Goal: Transaction & Acquisition: Purchase product/service

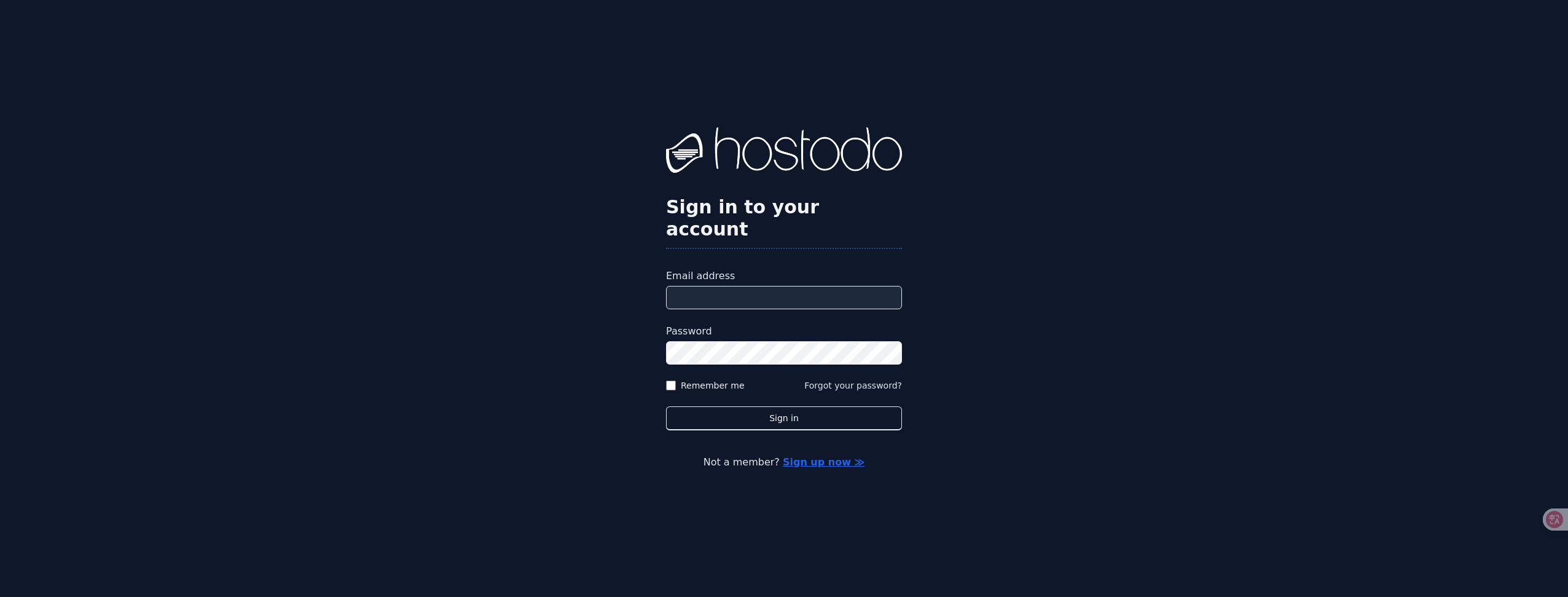
type input "**********"
click at [725, 379] on label "Remember me" at bounding box center [713, 385] width 64 height 12
click at [743, 406] on button "Sign in" at bounding box center [784, 418] width 236 height 24
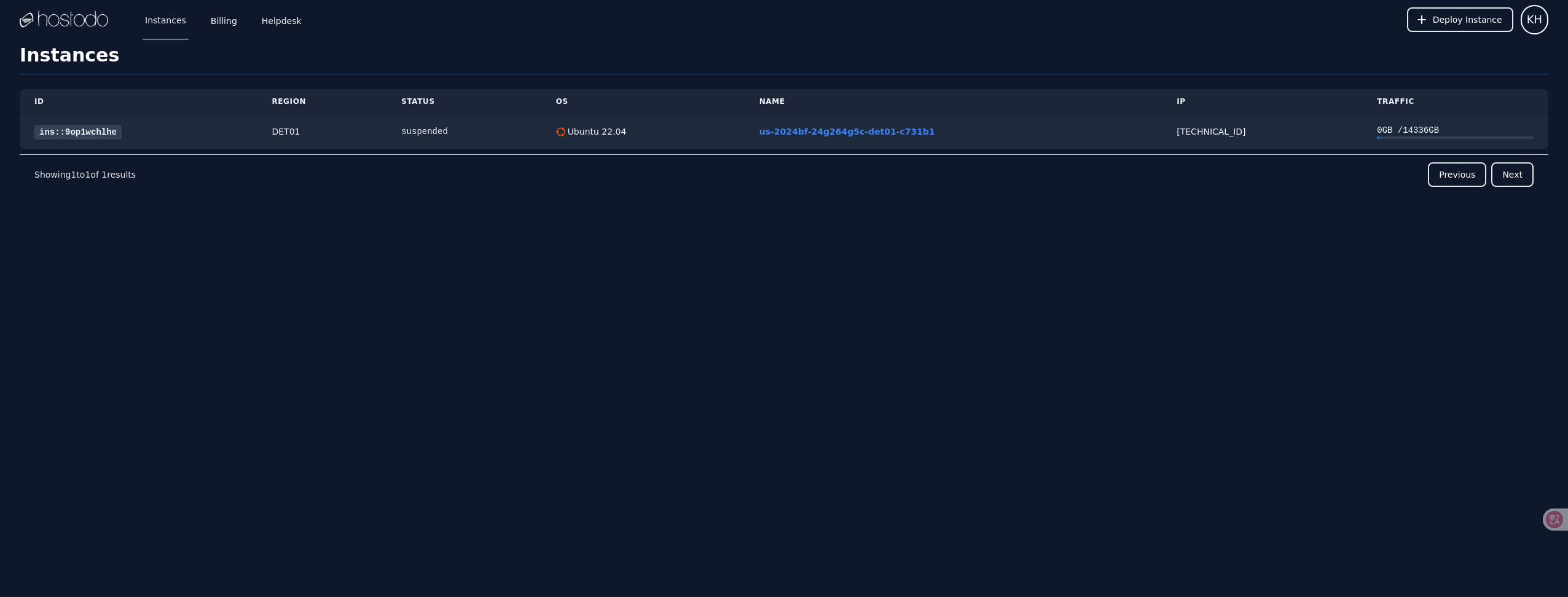
click at [236, 18] on div "Instances Billing Helpdesk" at bounding box center [213, 19] width 181 height 40
click at [227, 21] on link "Billing" at bounding box center [224, 19] width 31 height 40
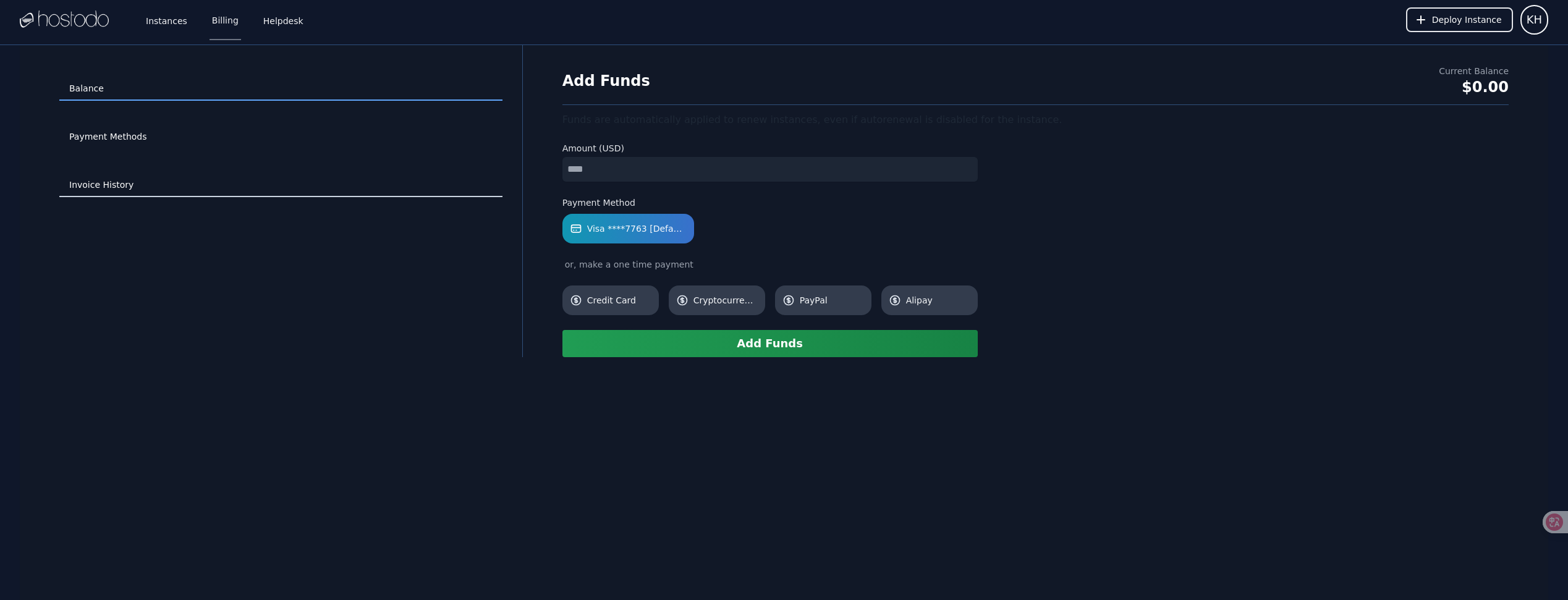
click at [111, 191] on link "Invoice History" at bounding box center [281, 185] width 443 height 23
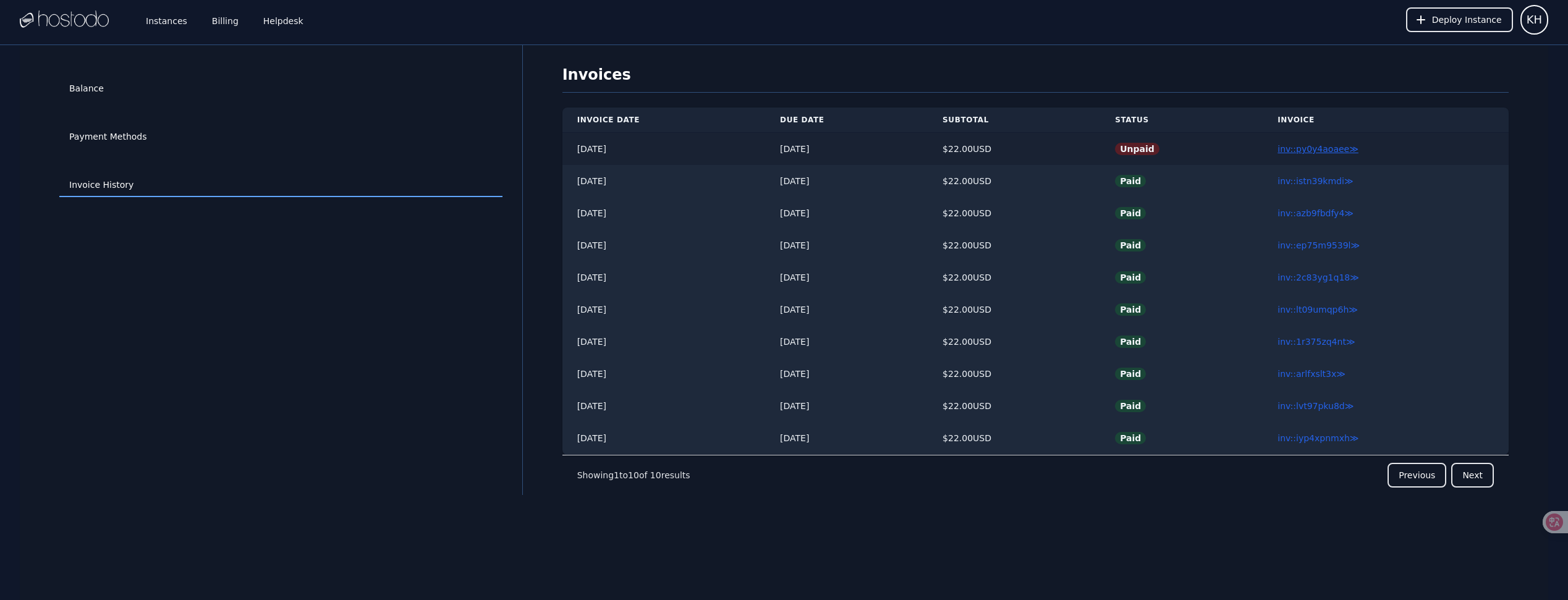
click at [1324, 149] on link "inv::py0y4aoaee ≫" at bounding box center [1318, 148] width 81 height 10
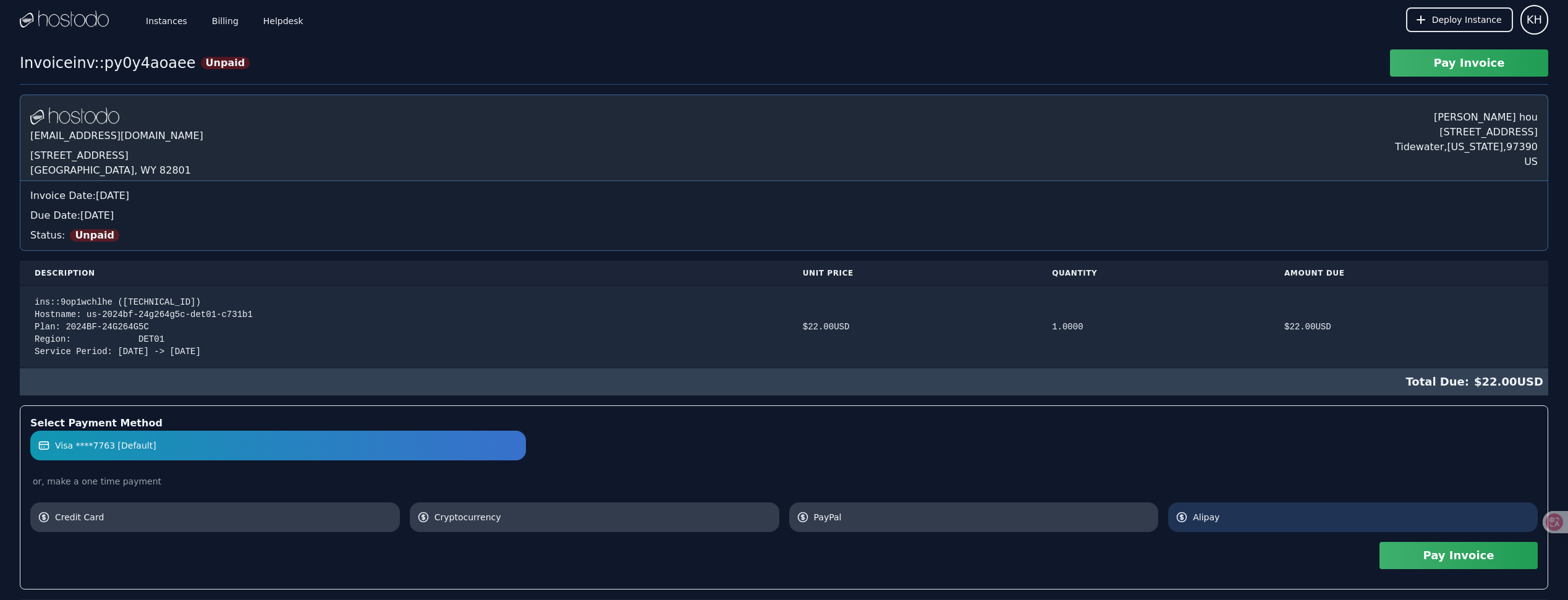
scroll to position [132, 0]
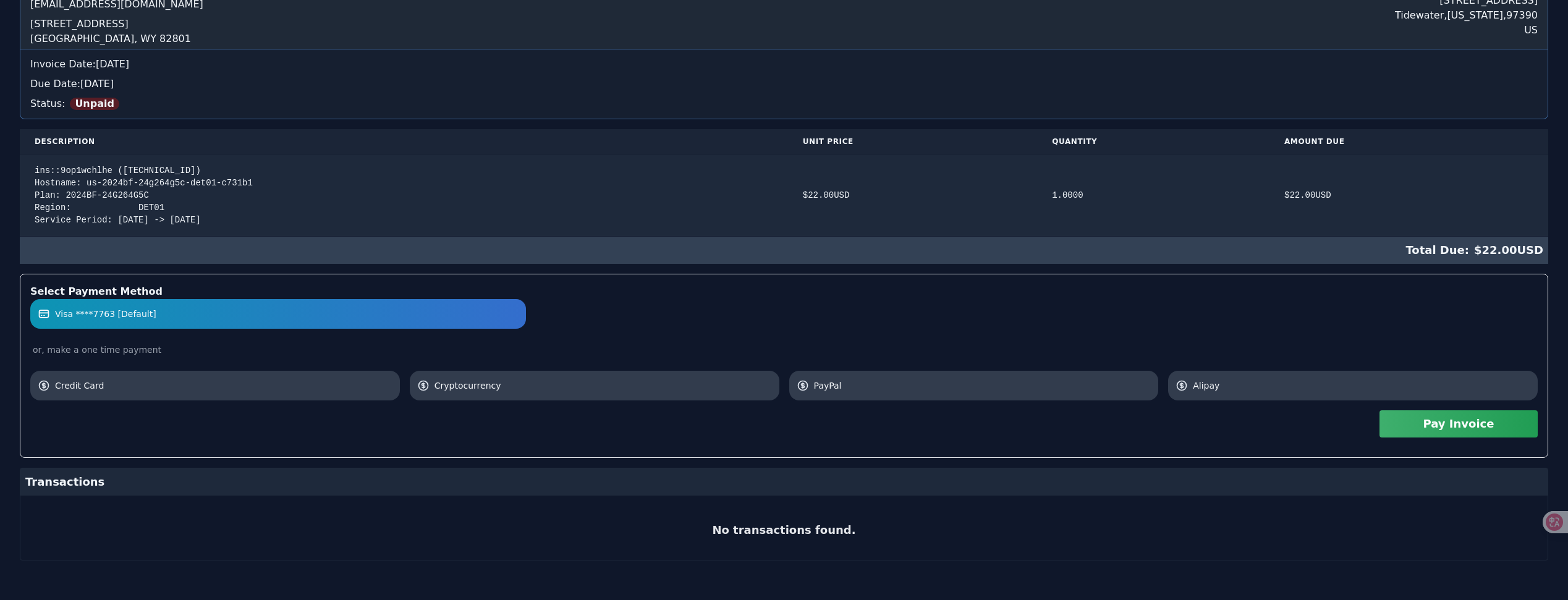
click at [390, 317] on label "Visa ****7763 [Default]" at bounding box center [278, 314] width 481 height 12
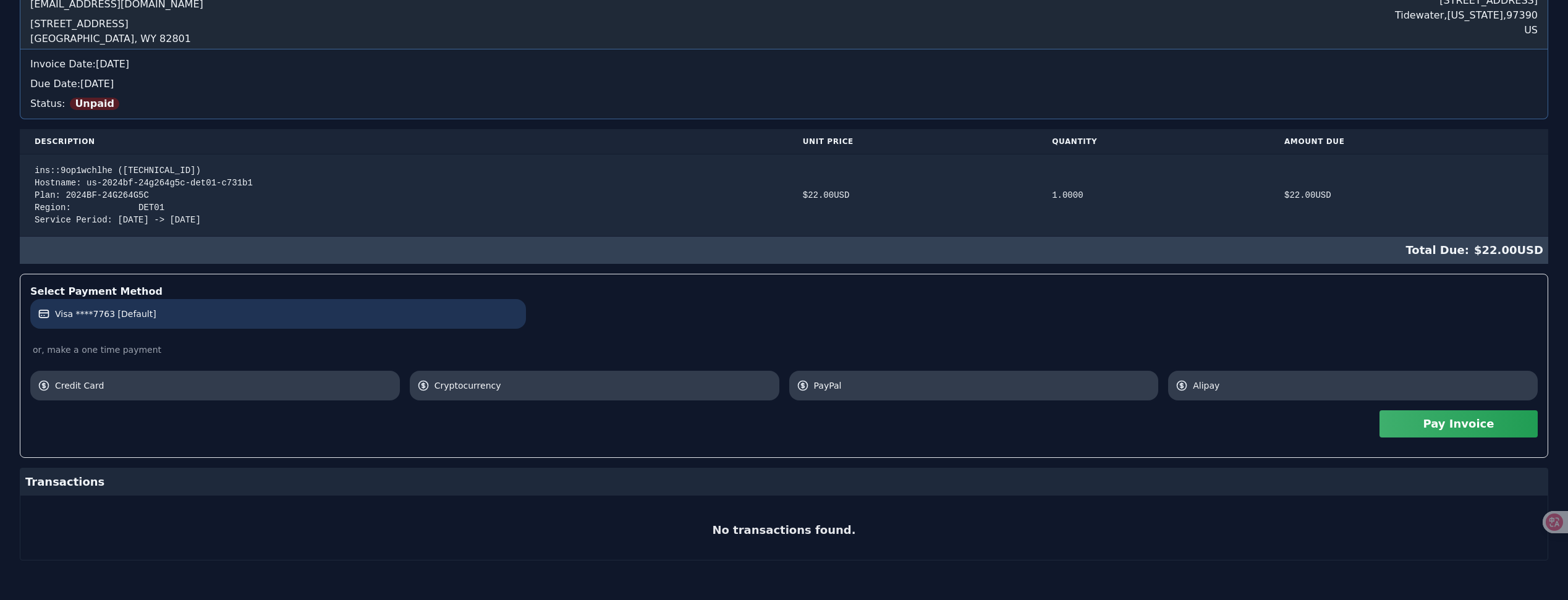
click at [380, 319] on label "Visa ****7763 [Default]" at bounding box center [278, 314] width 481 height 12
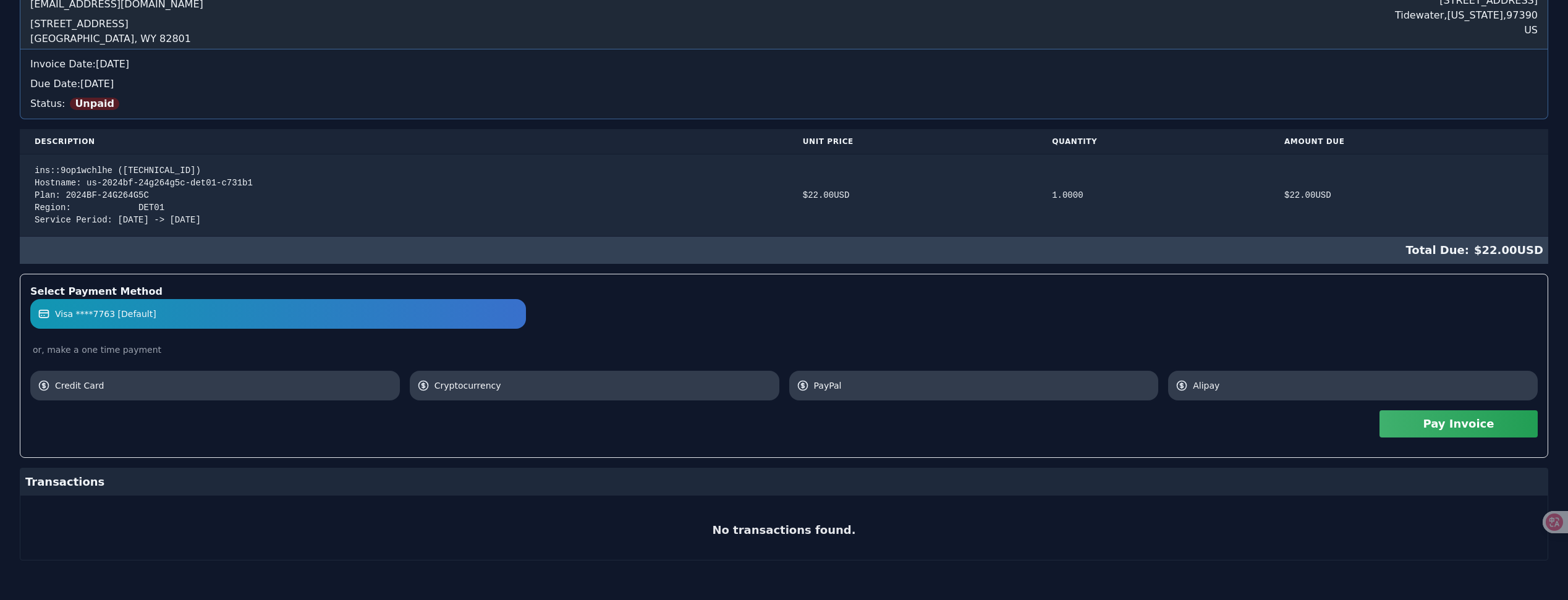
click at [1455, 429] on button "Pay Invoice" at bounding box center [1458, 424] width 158 height 27
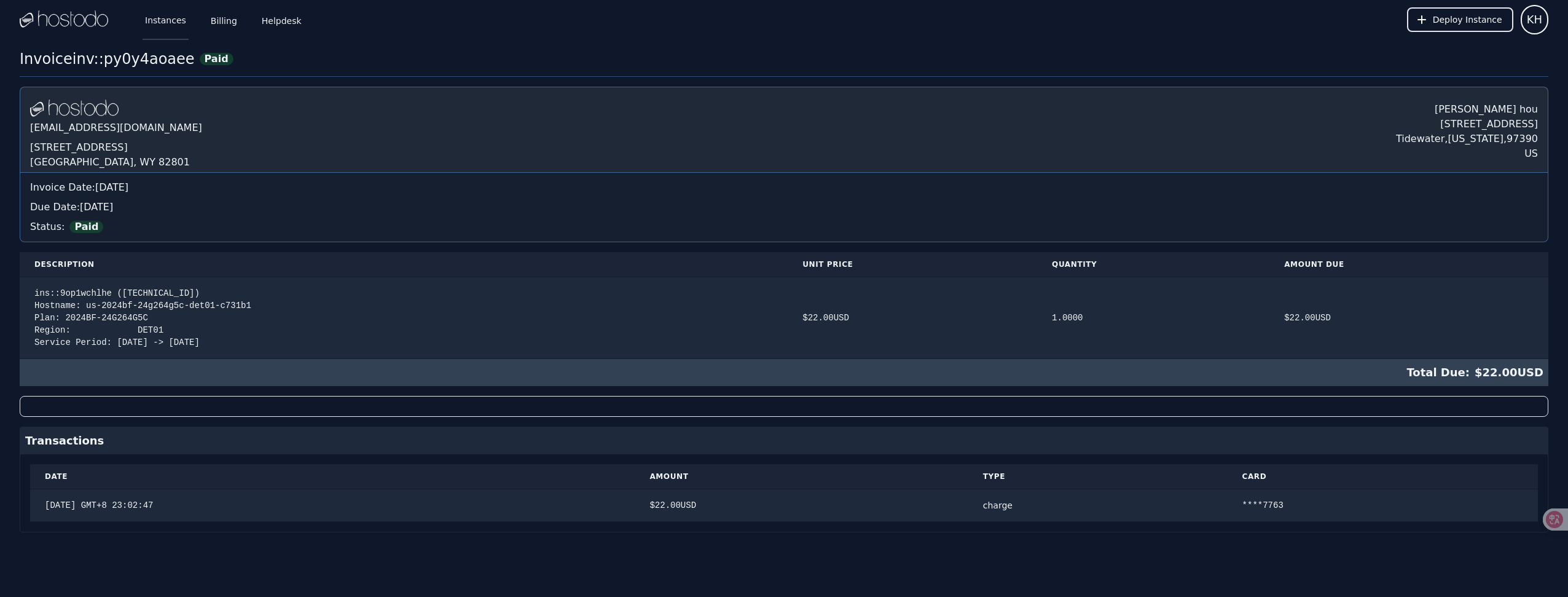
click at [167, 29] on link "Instances" at bounding box center [166, 19] width 46 height 40
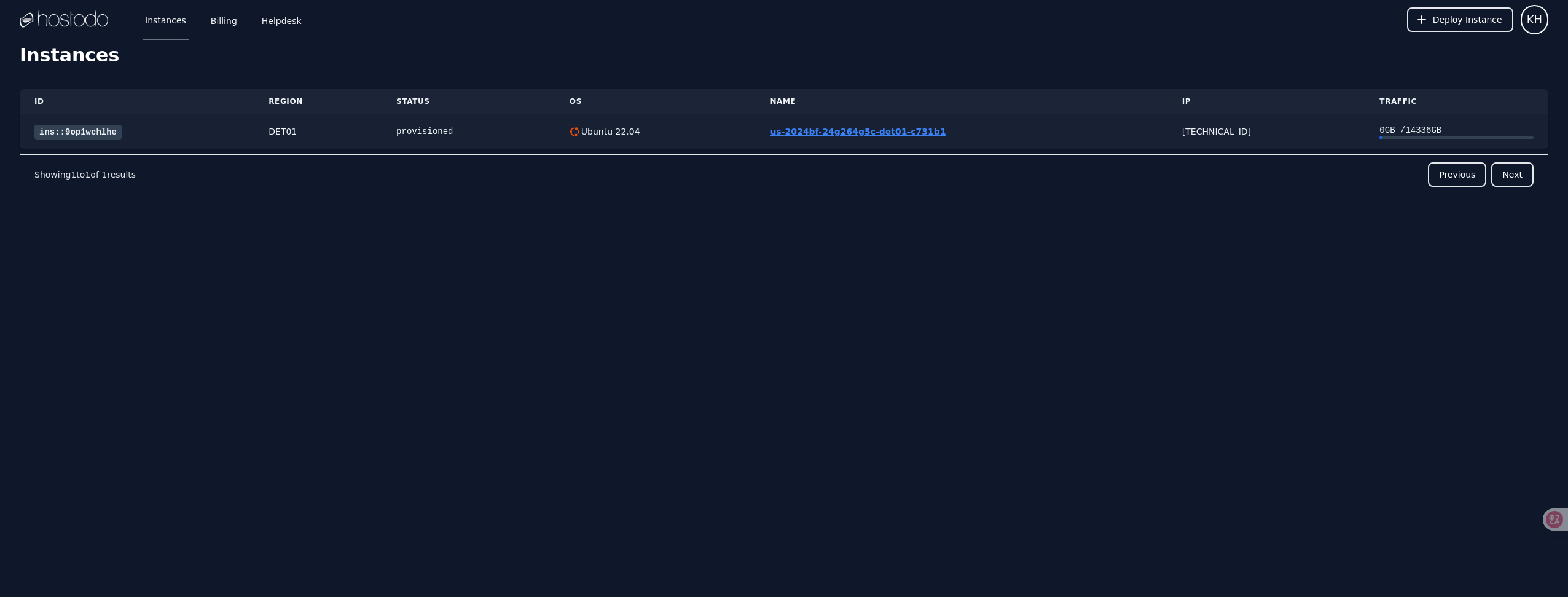
click at [845, 133] on link "us-2024bf-24g264g5c-det01-c731b1" at bounding box center [858, 131] width 176 height 10
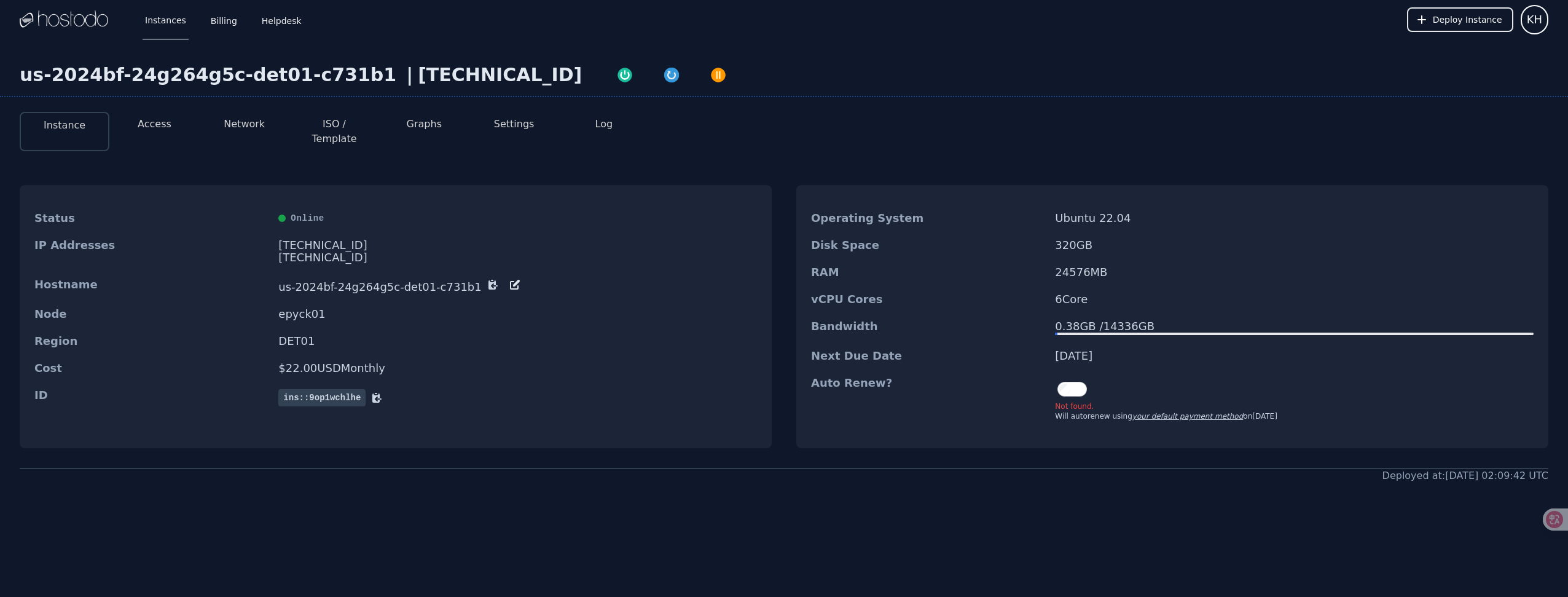
click at [1074, 411] on div "Will autorenew using your default payment method on 09/26/2025" at bounding box center [1166, 416] width 223 height 10
click at [1157, 412] on link "your default payment method" at bounding box center [1188, 417] width 111 height 9
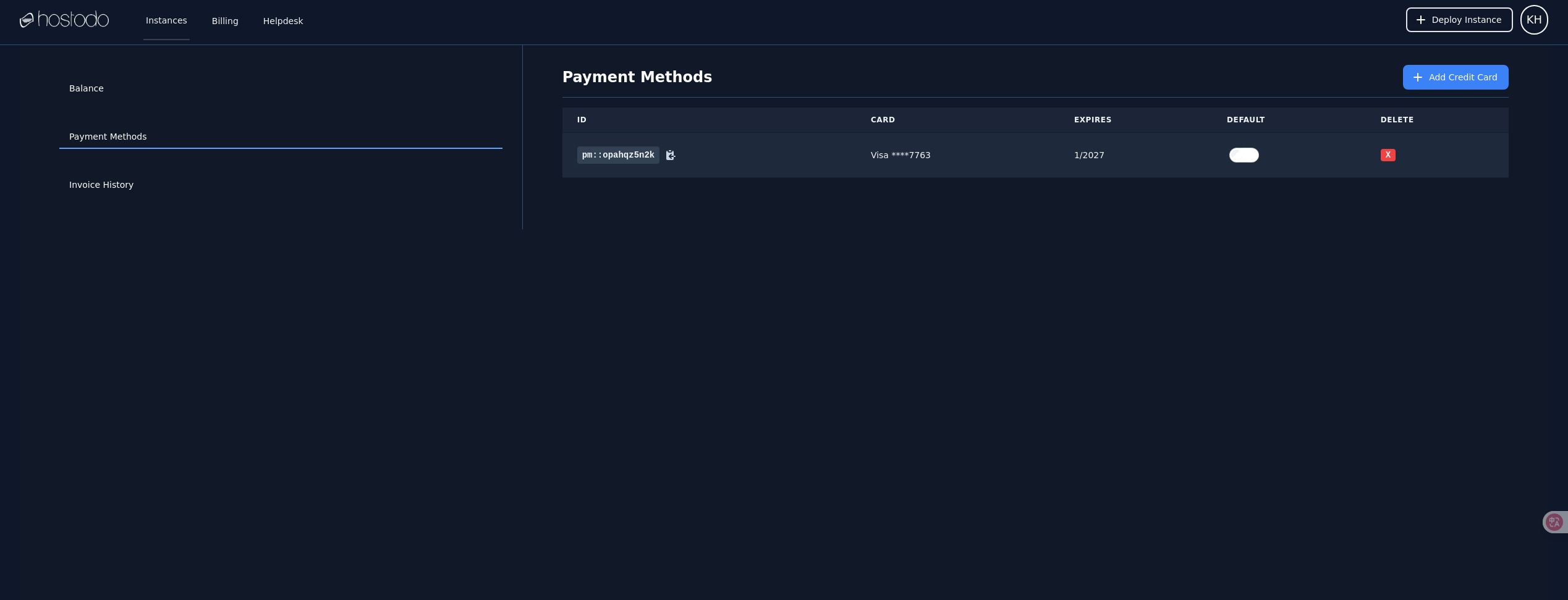
click at [158, 20] on link "Instances" at bounding box center [167, 20] width 47 height 41
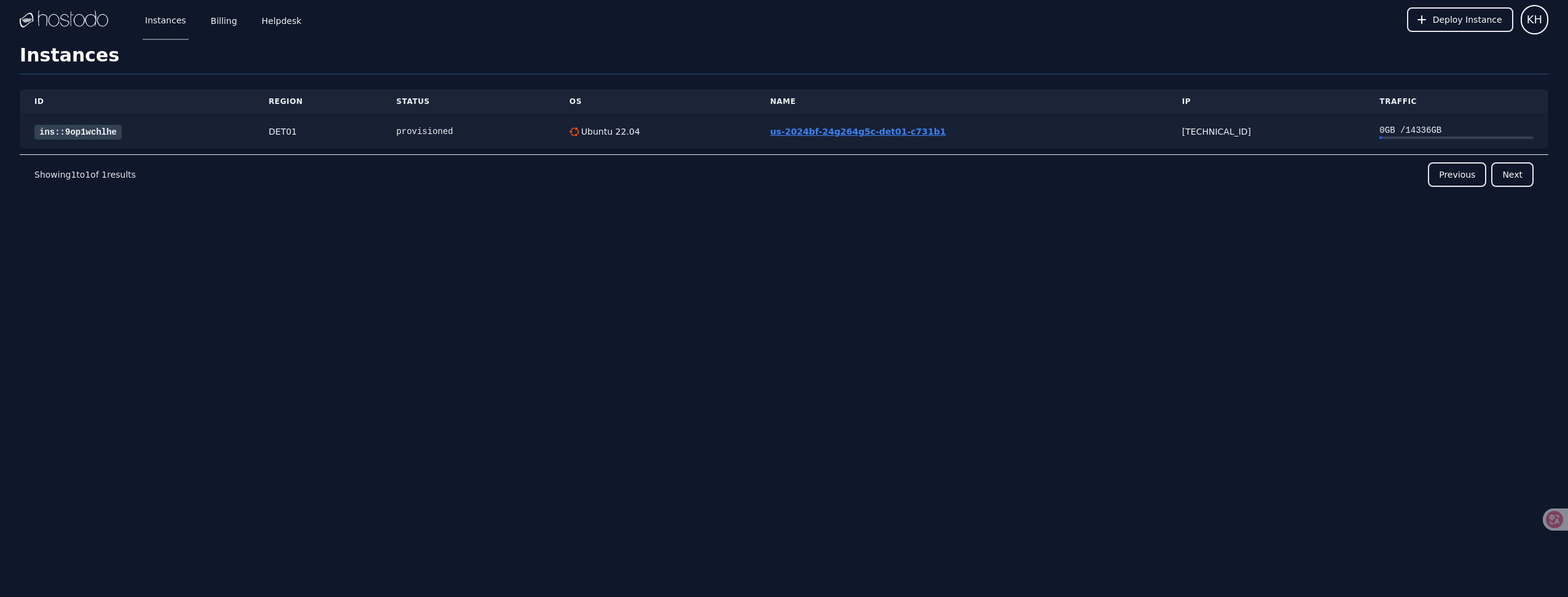
click at [828, 135] on link "us-2024bf-24g264g5c-det01-c731b1" at bounding box center [858, 131] width 176 height 10
